Goal: Task Accomplishment & Management: Manage account settings

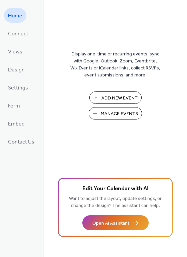
click at [126, 115] on span "Manage Events" at bounding box center [119, 114] width 37 height 7
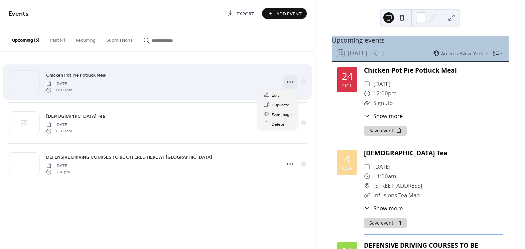
click at [292, 82] on icon at bounding box center [290, 82] width 11 height 11
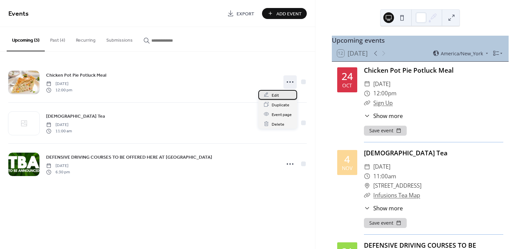
click at [276, 95] on span "Edit" at bounding box center [275, 95] width 7 height 7
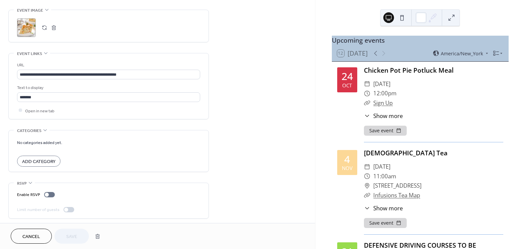
scroll to position [322, 0]
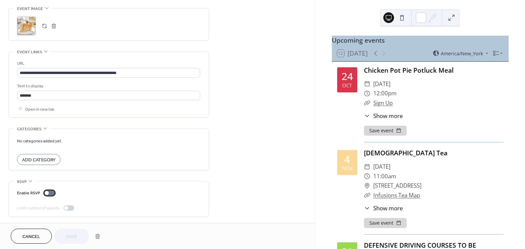
click at [50, 194] on div at bounding box center [49, 193] width 11 height 5
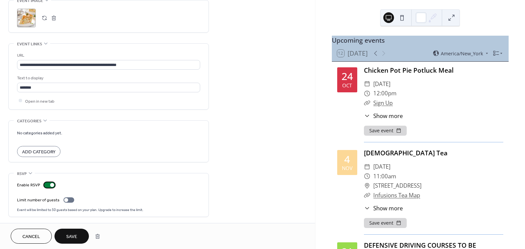
scroll to position [331, 0]
click at [72, 198] on div at bounding box center [68, 199] width 11 height 5
click at [66, 200] on div at bounding box center [68, 199] width 11 height 5
click at [72, 237] on span "Save" at bounding box center [71, 237] width 11 height 7
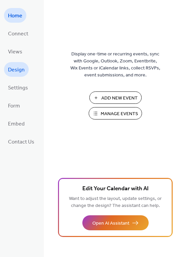
click at [18, 66] on span "Design" at bounding box center [16, 70] width 17 height 11
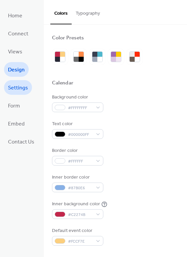
click at [18, 83] on span "Settings" at bounding box center [18, 88] width 20 height 11
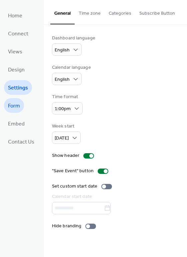
click at [14, 106] on span "Form" at bounding box center [14, 106] width 12 height 11
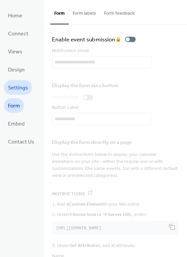
click at [19, 88] on span "Settings" at bounding box center [18, 88] width 20 height 11
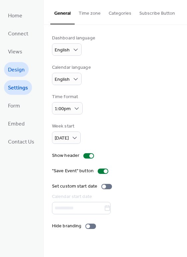
click at [17, 69] on span "Design" at bounding box center [16, 70] width 17 height 11
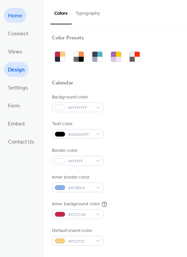
click at [17, 18] on span "Home" at bounding box center [15, 16] width 14 height 11
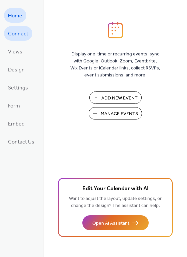
click at [24, 35] on span "Connect" at bounding box center [18, 34] width 20 height 11
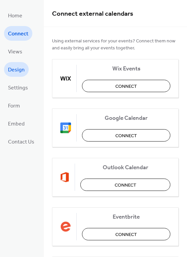
click at [19, 71] on span "Design" at bounding box center [16, 70] width 17 height 11
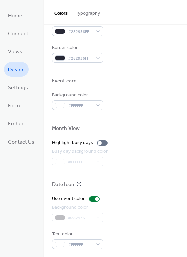
scroll to position [286, 0]
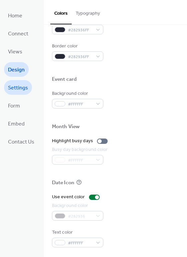
click at [16, 88] on span "Settings" at bounding box center [18, 88] width 20 height 11
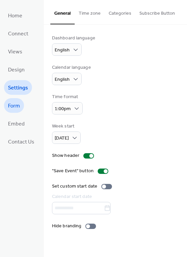
click at [11, 108] on span "Form" at bounding box center [14, 106] width 12 height 11
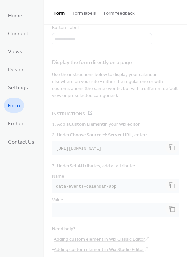
scroll to position [85, 0]
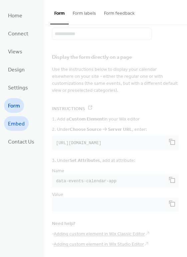
click at [19, 126] on span "Embed" at bounding box center [16, 124] width 17 height 11
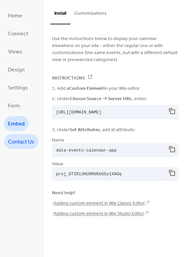
click at [23, 142] on span "Contact Us" at bounding box center [21, 142] width 26 height 11
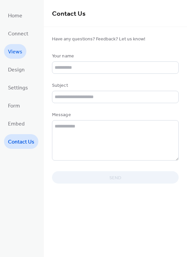
click at [17, 54] on span "Views" at bounding box center [15, 52] width 14 height 11
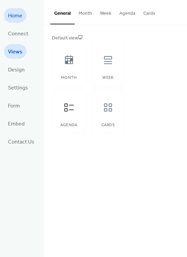
click at [20, 13] on span "Home" at bounding box center [15, 16] width 14 height 11
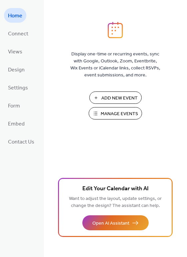
click at [100, 98] on button "Add New Event" at bounding box center [116, 98] width 52 height 12
click at [17, 20] on span "Home" at bounding box center [15, 16] width 14 height 11
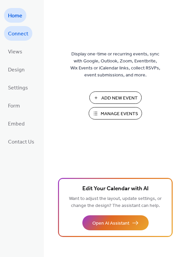
click at [19, 33] on span "Connect" at bounding box center [18, 34] width 20 height 11
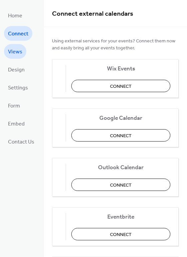
click at [15, 54] on span "Views" at bounding box center [15, 52] width 14 height 11
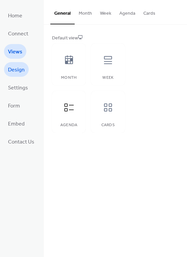
click at [23, 70] on span "Design" at bounding box center [16, 70] width 17 height 11
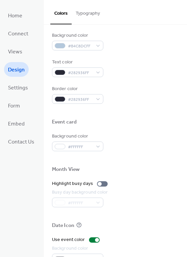
scroll to position [286, 0]
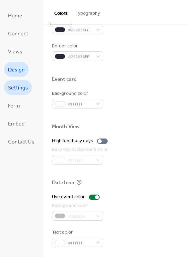
click at [20, 88] on span "Settings" at bounding box center [18, 88] width 20 height 11
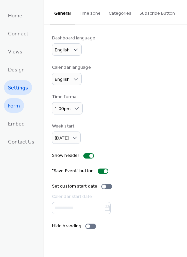
click at [20, 104] on span "Form" at bounding box center [14, 106] width 12 height 11
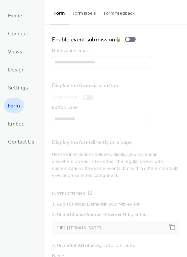
click at [82, 15] on button "Form labels" at bounding box center [84, 12] width 31 height 24
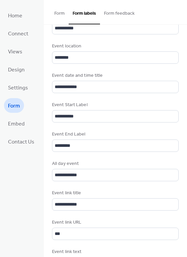
click at [123, 12] on button "Form feedback" at bounding box center [119, 12] width 39 height 24
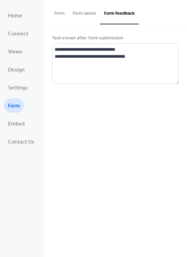
click at [64, 13] on button "Form" at bounding box center [59, 12] width 18 height 24
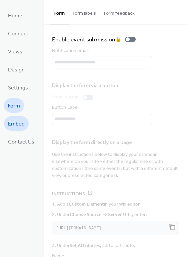
click at [17, 124] on span "Embed" at bounding box center [16, 124] width 17 height 11
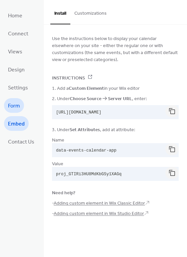
click at [19, 102] on span "Form" at bounding box center [14, 106] width 12 height 11
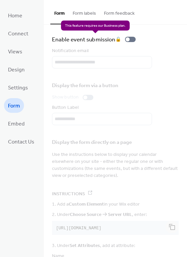
click at [128, 40] on div "Enable event submission 🔒" at bounding box center [95, 39] width 87 height 9
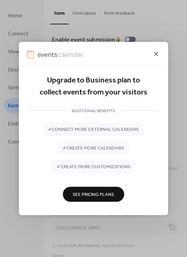
click at [157, 54] on icon at bounding box center [157, 54] width 8 height 8
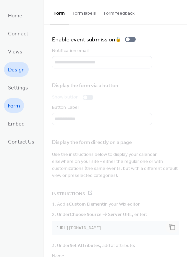
click at [14, 69] on span "Design" at bounding box center [16, 70] width 17 height 11
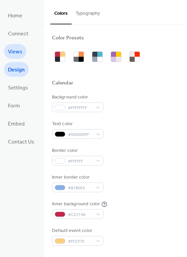
click at [13, 52] on span "Views" at bounding box center [15, 52] width 14 height 11
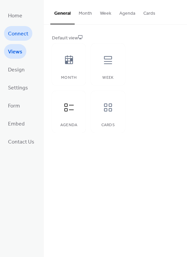
click at [14, 35] on span "Connect" at bounding box center [18, 34] width 20 height 11
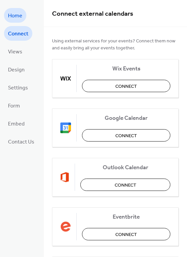
click at [13, 18] on span "Home" at bounding box center [15, 16] width 14 height 11
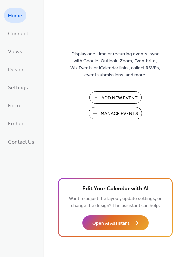
click at [115, 115] on span "Manage Events" at bounding box center [119, 114] width 37 height 7
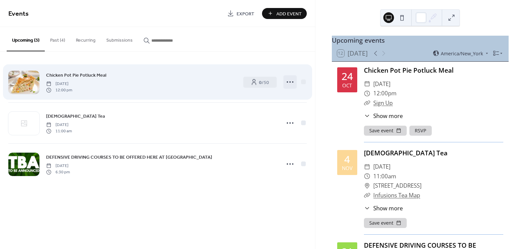
click at [290, 81] on circle at bounding box center [289, 81] width 1 height 1
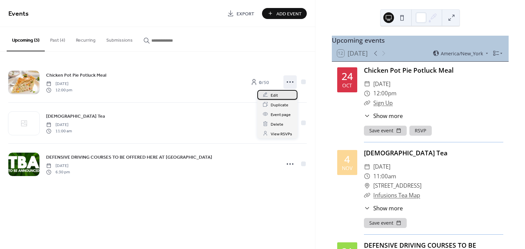
click at [278, 95] on div "Edit" at bounding box center [277, 95] width 40 height 10
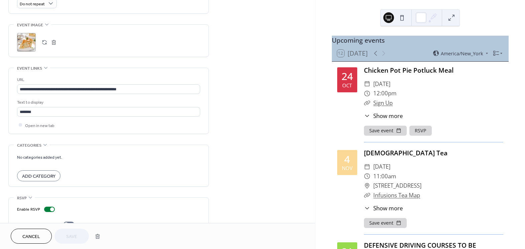
scroll to position [331, 0]
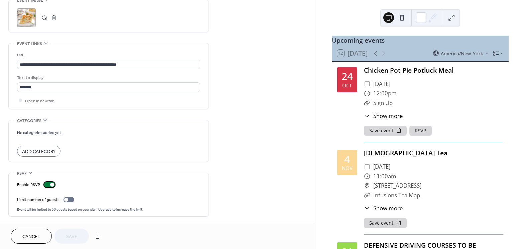
click at [48, 186] on div at bounding box center [49, 184] width 11 height 5
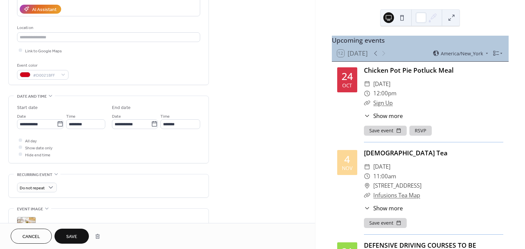
scroll to position [120, 0]
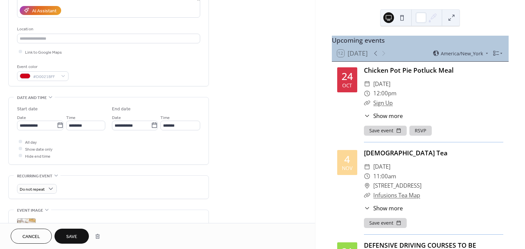
click at [77, 237] on button "Save" at bounding box center [71, 236] width 34 height 15
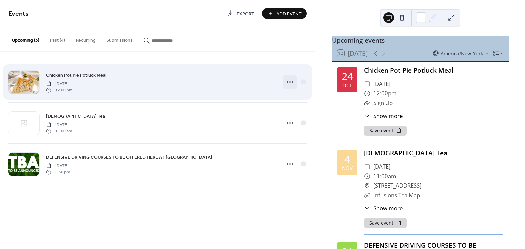
click at [291, 82] on icon at bounding box center [290, 82] width 11 height 11
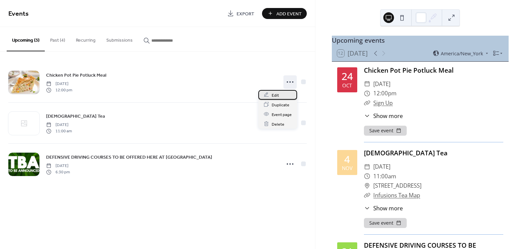
click at [277, 96] on span "Edit" at bounding box center [275, 95] width 7 height 7
